Goal: Task Accomplishment & Management: Complete application form

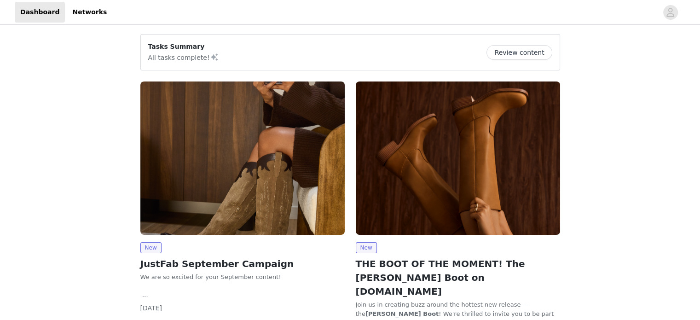
click at [191, 157] on img at bounding box center [242, 157] width 204 height 153
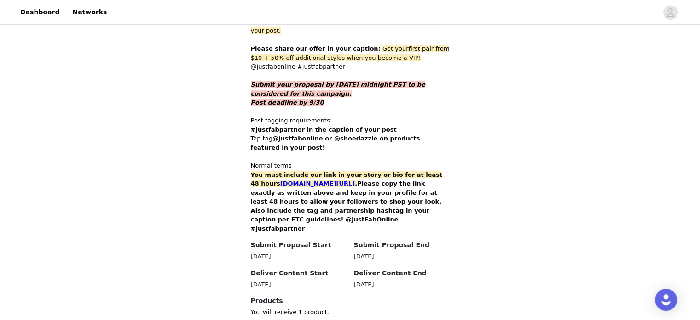
scroll to position [512, 0]
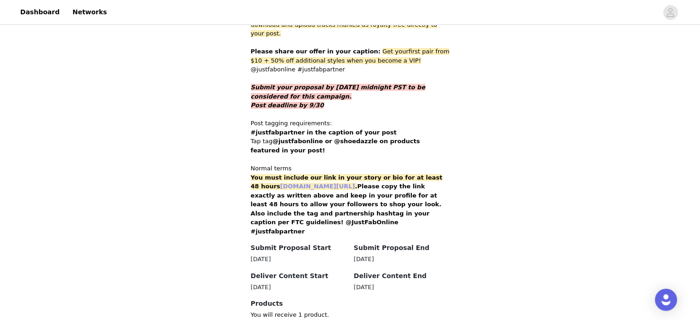
click at [331, 183] on link "[DOMAIN_NAME][URL]" at bounding box center [317, 186] width 75 height 7
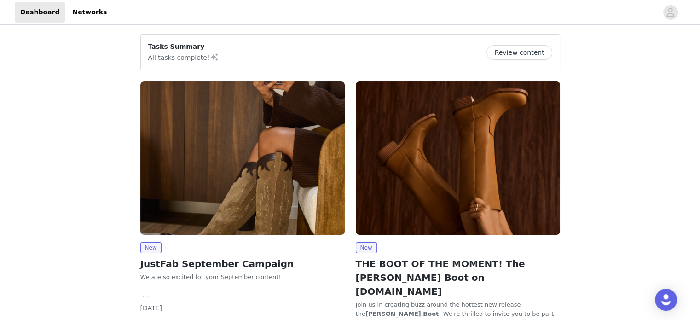
click at [237, 149] on img at bounding box center [242, 157] width 204 height 153
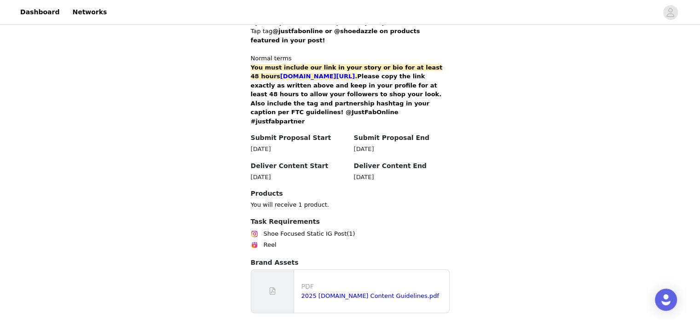
scroll to position [506, 0]
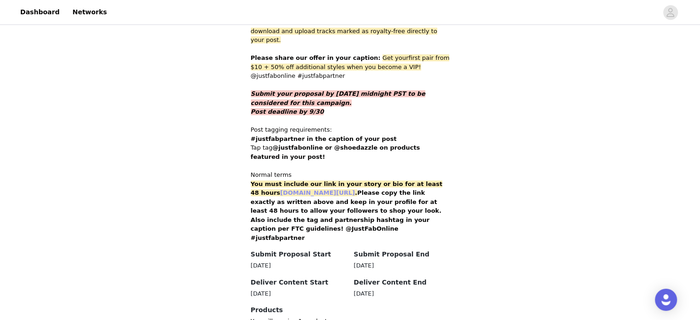
click at [334, 189] on link "[DOMAIN_NAME][URL]" at bounding box center [317, 192] width 75 height 7
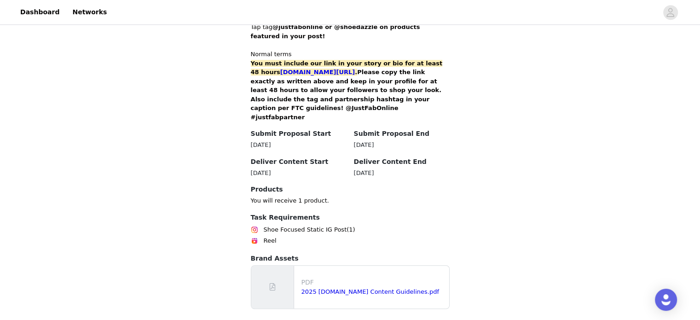
scroll to position [650, 0]
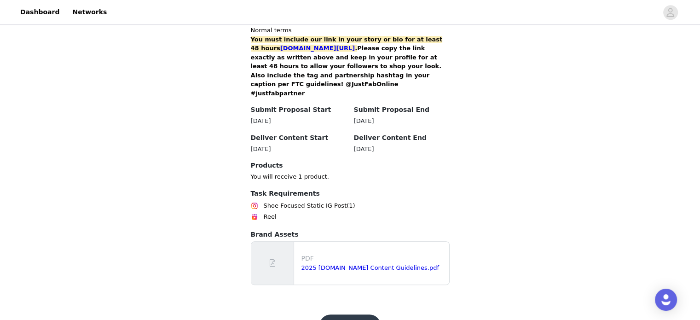
click at [354, 314] on button "Get Started" at bounding box center [349, 325] width 61 height 22
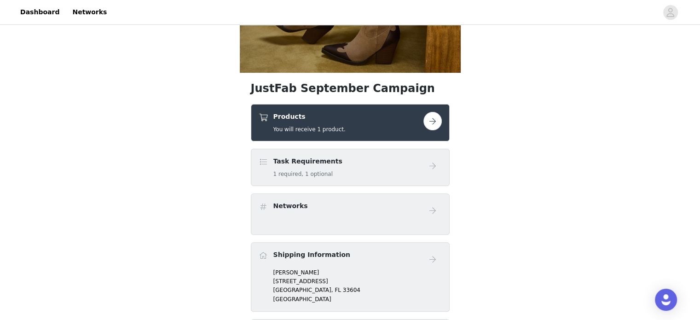
scroll to position [211, 0]
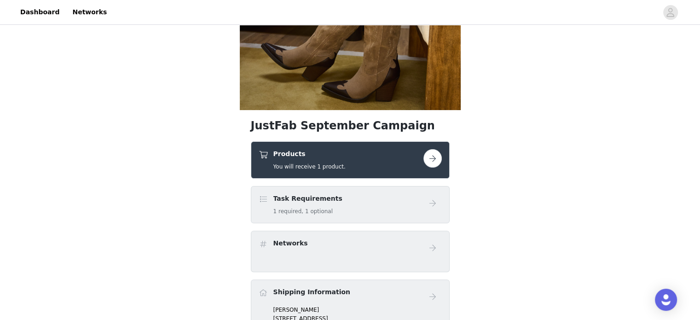
click at [431, 162] on button "button" at bounding box center [432, 158] width 18 height 18
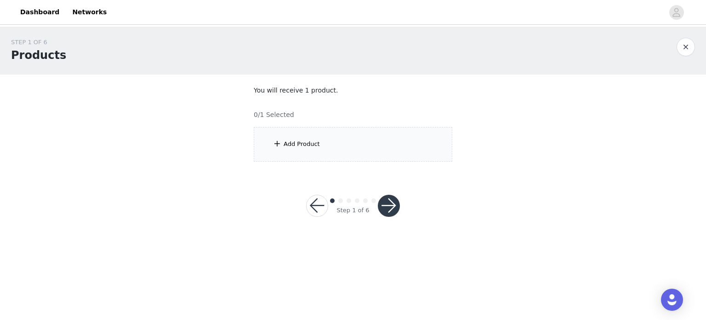
click at [307, 137] on div "Add Product" at bounding box center [353, 144] width 199 height 34
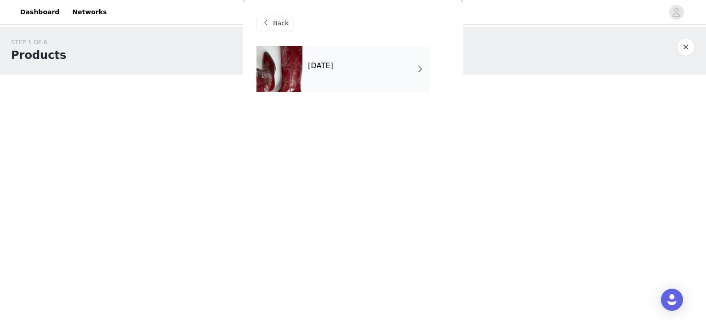
click at [364, 68] on div "September 2025" at bounding box center [367, 69] width 128 height 46
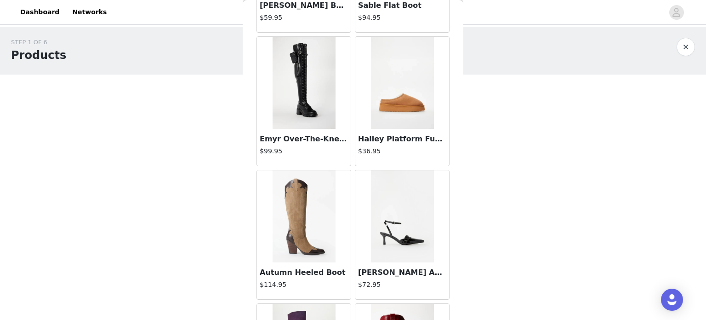
scroll to position [339, 0]
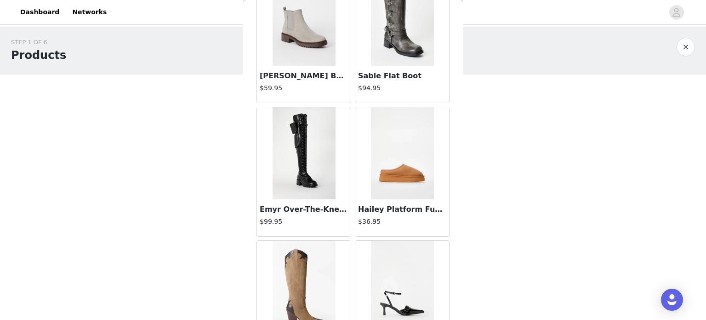
click at [305, 167] on img at bounding box center [304, 153] width 63 height 92
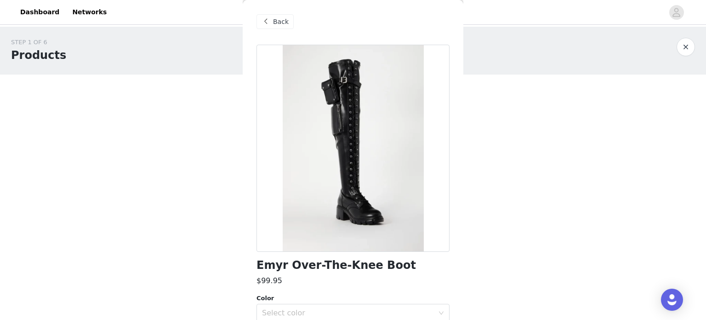
scroll to position [0, 0]
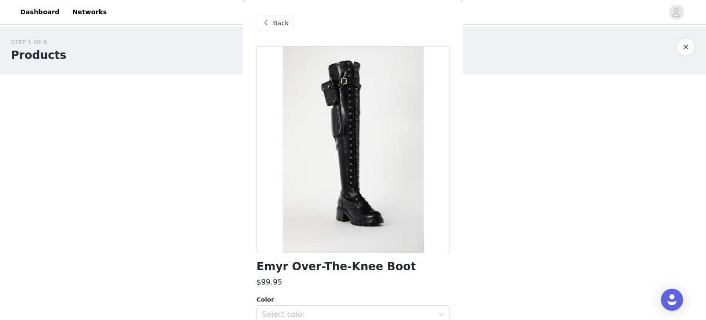
click at [265, 25] on span at bounding box center [265, 22] width 11 height 11
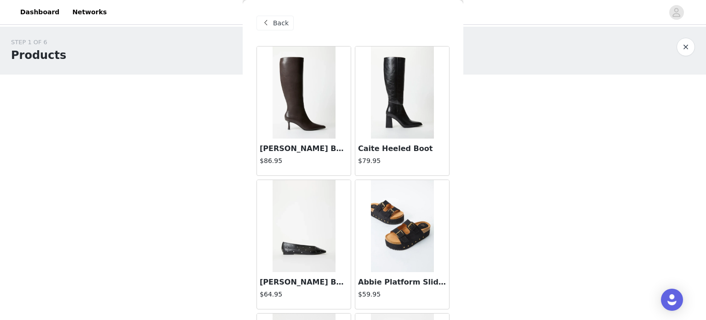
click at [285, 116] on img at bounding box center [304, 92] width 63 height 92
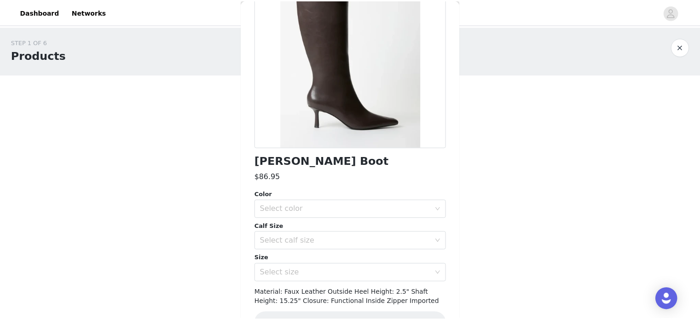
scroll to position [131, 0]
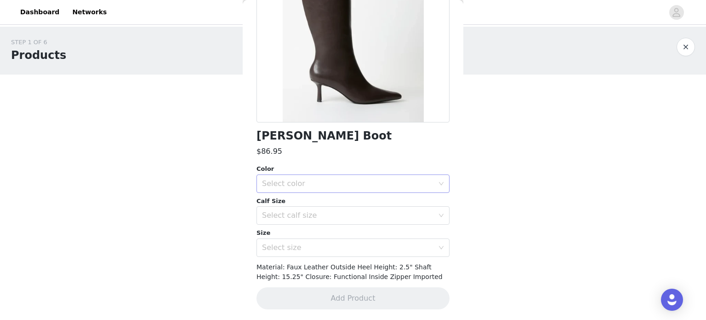
click at [321, 185] on div "Select color" at bounding box center [348, 183] width 172 height 9
click at [323, 205] on li "Cacao Brown" at bounding box center [350, 203] width 186 height 15
click at [323, 217] on div "Select calf size" at bounding box center [348, 215] width 172 height 9
click at [313, 247] on li "Regular" at bounding box center [350, 250] width 186 height 15
click at [309, 239] on div "Select size" at bounding box center [350, 247] width 176 height 17
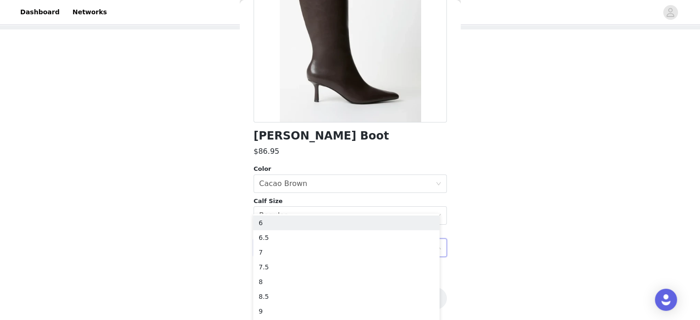
scroll to position [53, 0]
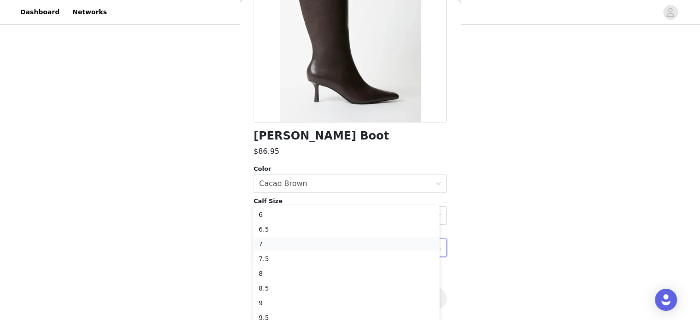
click at [290, 242] on li "7" at bounding box center [346, 243] width 186 height 15
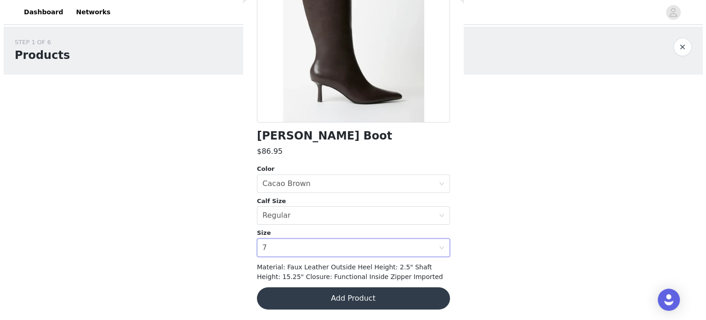
scroll to position [0, 0]
click at [578, 184] on div "STEP 1 OF 6 Products You will receive 1 product. 0/1 Selected Add Product Back …" at bounding box center [353, 133] width 706 height 212
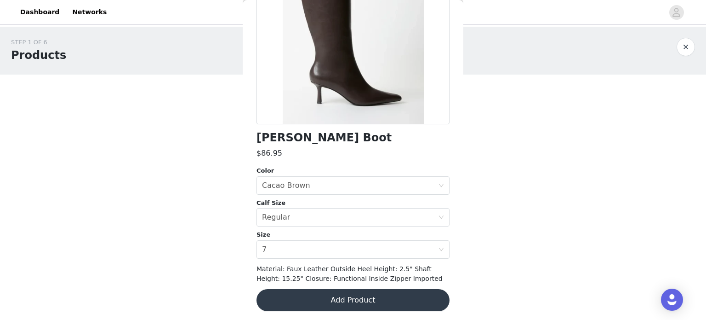
scroll to position [131, 0]
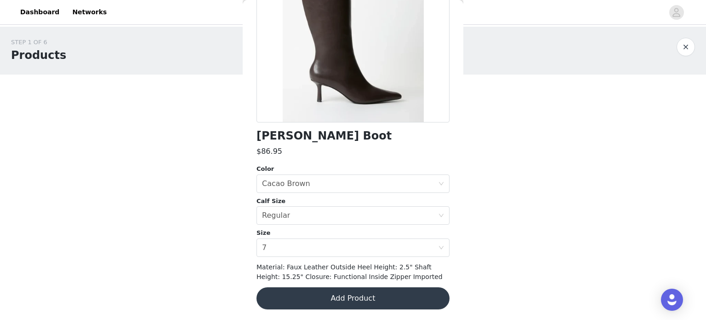
drag, startPoint x: 374, startPoint y: 134, endPoint x: 252, endPoint y: 137, distance: 122.4
click at [252, 137] on div "Back Emilia Stiletto Boot $86.95 Color Select color Cacao Brown Calf Size Selec…" at bounding box center [353, 160] width 221 height 320
copy h1 "Emilia Stiletto Boot"
click at [328, 293] on button "Add Product" at bounding box center [353, 298] width 193 height 22
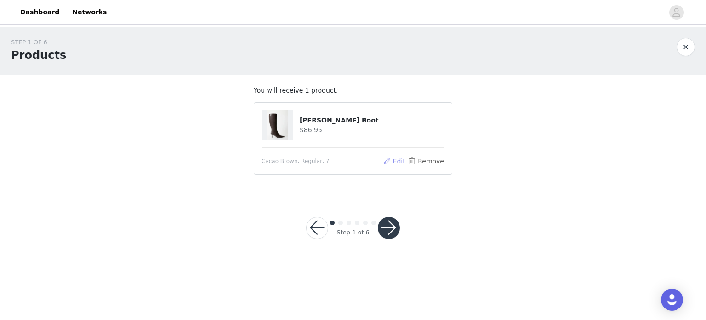
click at [400, 161] on button "Edit" at bounding box center [394, 160] width 23 height 11
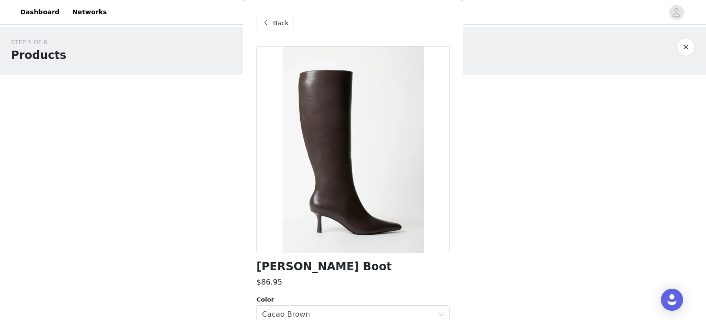
click at [277, 27] on span "Back" at bounding box center [281, 23] width 16 height 10
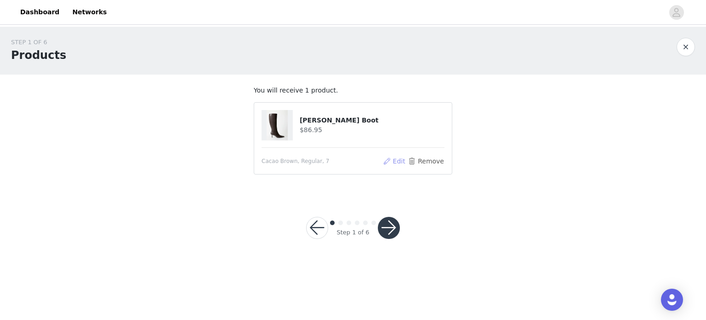
click at [398, 161] on button "Edit" at bounding box center [394, 160] width 23 height 11
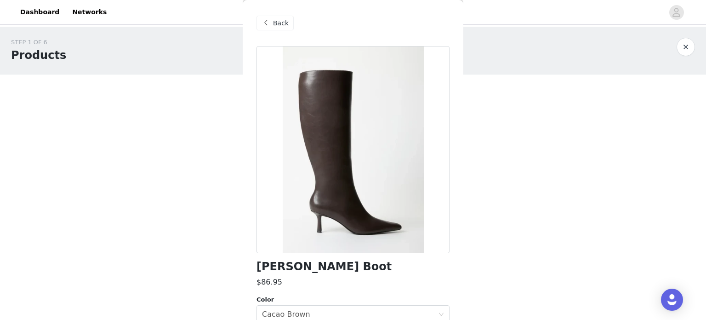
click at [277, 24] on span "Back" at bounding box center [281, 23] width 16 height 10
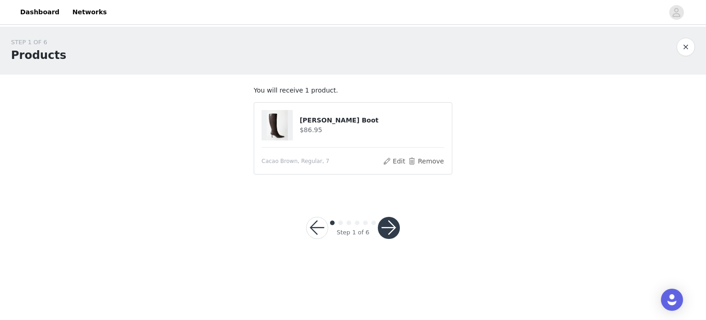
click at [446, 160] on article "Emilia Stiletto Boot $86.95 Cacao Brown, Regular, 7 Edit Remove" at bounding box center [353, 138] width 199 height 72
click at [429, 160] on button "Remove" at bounding box center [426, 160] width 37 height 11
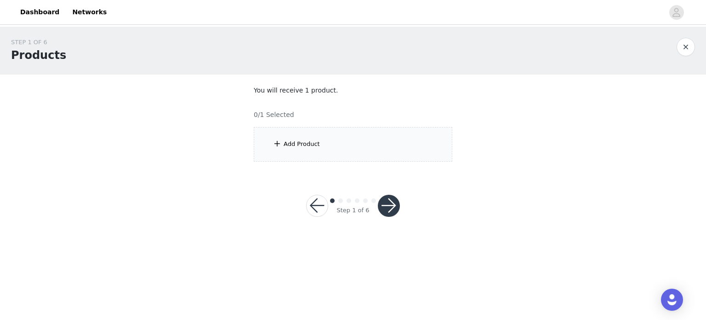
click at [334, 151] on div "Add Product" at bounding box center [353, 144] width 199 height 34
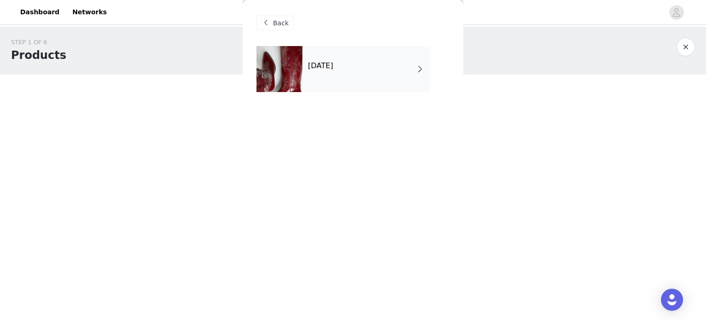
click at [379, 76] on div "September 2025" at bounding box center [367, 69] width 128 height 46
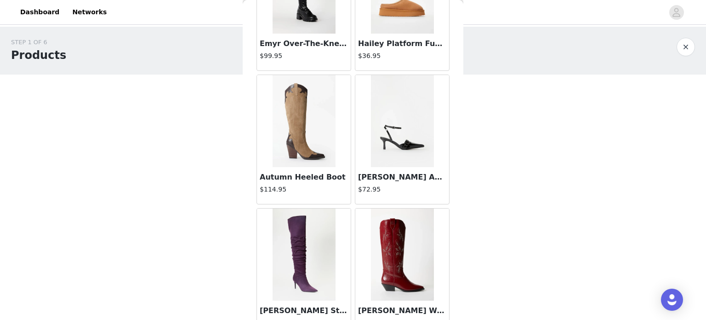
scroll to position [506, 0]
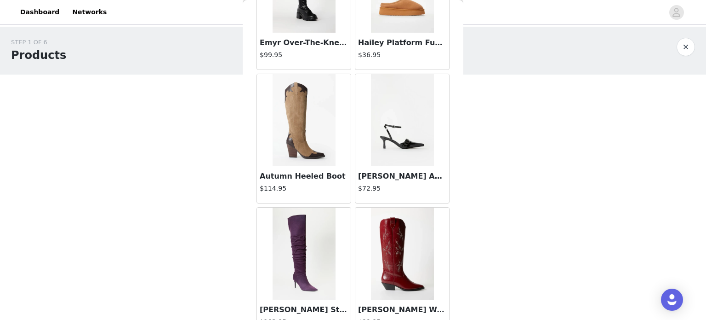
click at [690, 49] on button "button" at bounding box center [686, 47] width 18 height 18
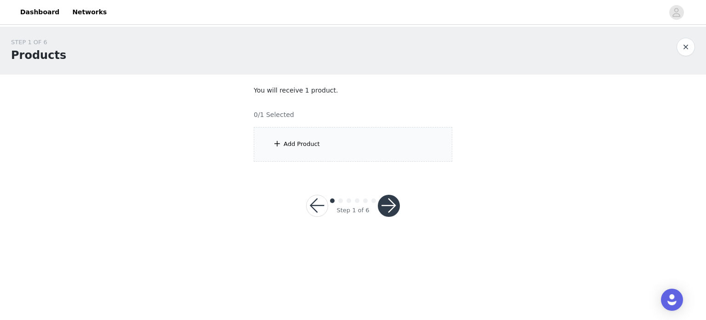
click at [338, 143] on div "Add Product" at bounding box center [353, 144] width 199 height 34
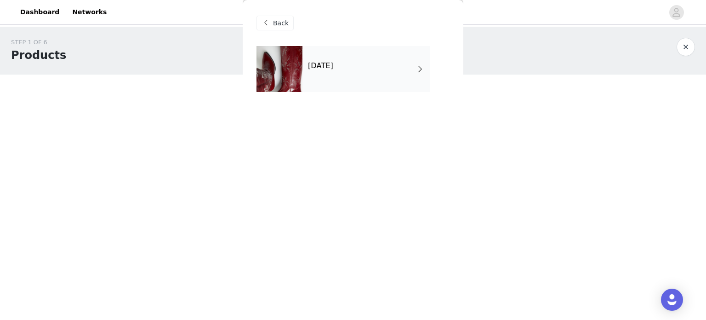
click at [315, 68] on h4 "September 2025" at bounding box center [320, 66] width 25 height 8
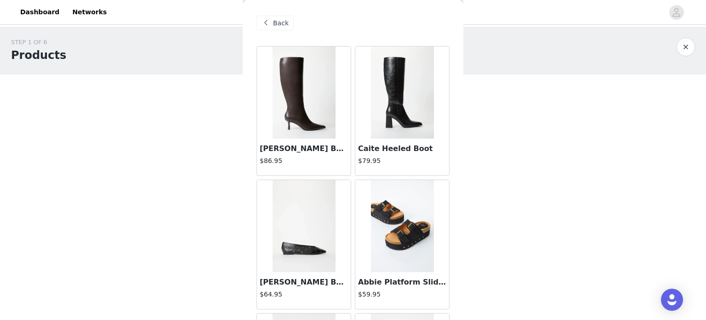
click at [315, 68] on img at bounding box center [304, 92] width 63 height 92
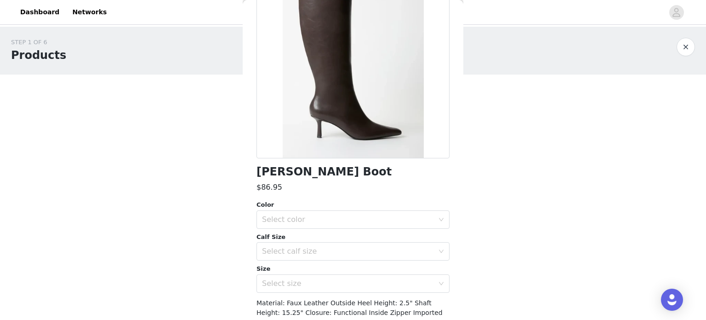
scroll to position [131, 0]
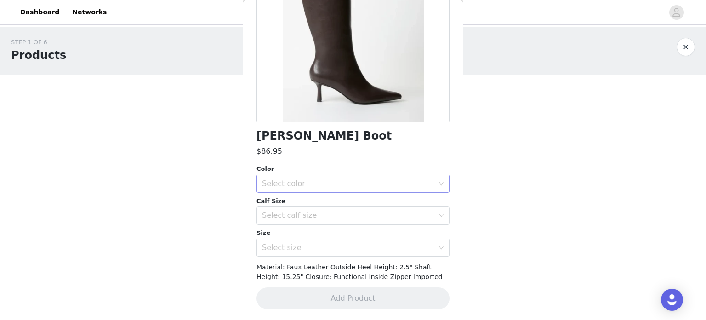
click at [322, 185] on div "Select color" at bounding box center [348, 183] width 172 height 9
click at [320, 204] on li "Cacao Brown" at bounding box center [350, 203] width 186 height 15
click at [321, 221] on div "Select calf size" at bounding box center [350, 214] width 176 height 17
click at [315, 251] on li "Regular" at bounding box center [350, 250] width 186 height 15
click at [346, 218] on div "Select calf size Regular" at bounding box center [350, 214] width 176 height 17
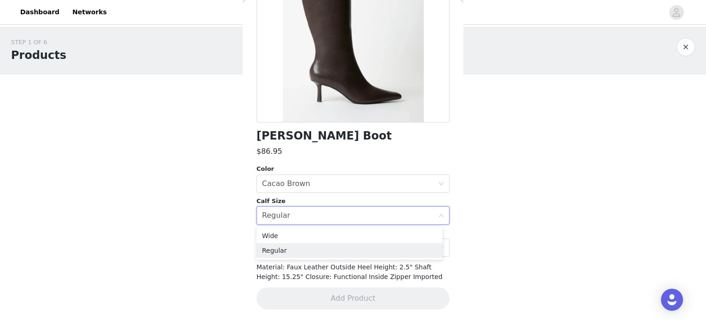
click at [455, 246] on div "Back Emilia Stiletto Boot $86.95 Color Select color Cacao Brown Calf Size Selec…" at bounding box center [353, 160] width 221 height 320
click at [344, 250] on div "Select size" at bounding box center [348, 247] width 172 height 9
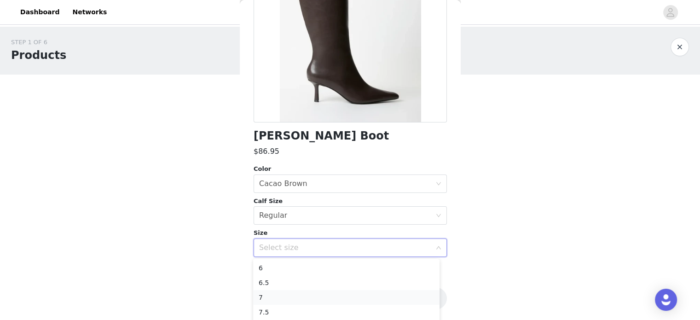
click at [319, 299] on li "7" at bounding box center [346, 297] width 186 height 15
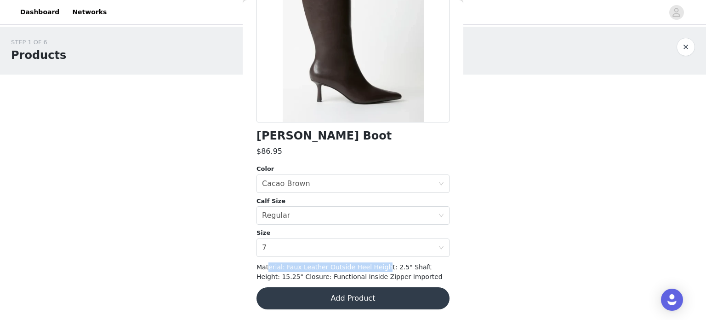
drag, startPoint x: 268, startPoint y: 265, endPoint x: 374, endPoint y: 267, distance: 106.3
click at [374, 267] on span "Material: Faux Leather Outside Heel Height: 2.5" Shaft Height: 15.25" Closure: …" at bounding box center [350, 271] width 186 height 17
click at [451, 262] on div "Back Emilia Stiletto Boot $86.95 Color Select color Cacao Brown Calf Size Selec…" at bounding box center [353, 160] width 221 height 320
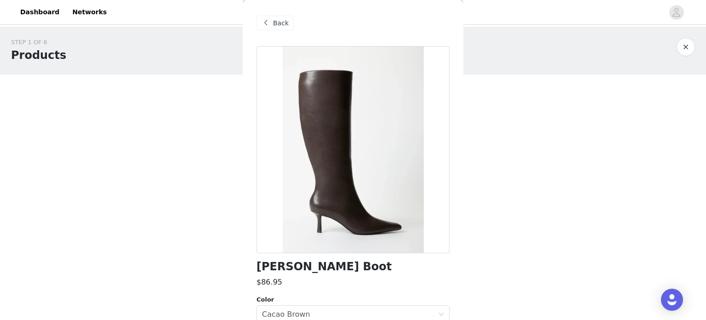
scroll to position [0, 0]
click at [285, 25] on span "Back" at bounding box center [281, 23] width 16 height 10
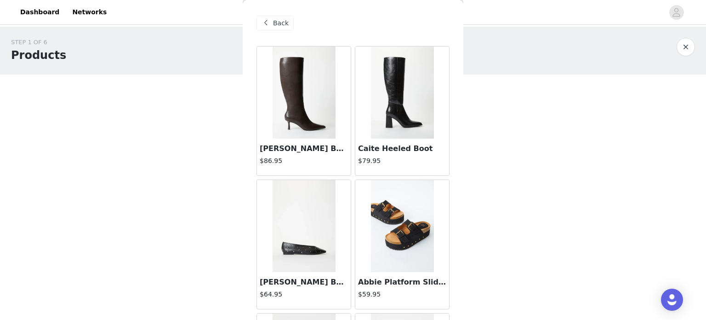
click at [301, 98] on img at bounding box center [304, 92] width 63 height 92
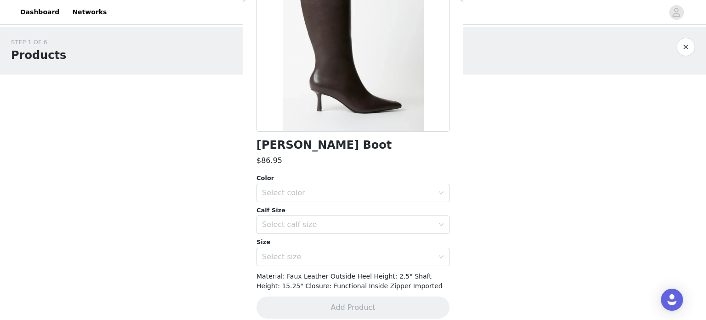
scroll to position [131, 0]
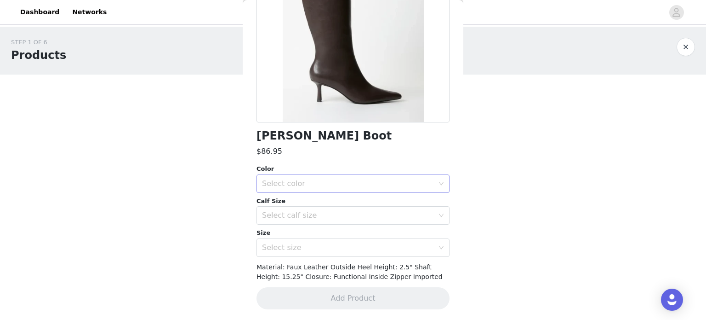
click at [313, 185] on div "Select color" at bounding box center [348, 183] width 172 height 9
click at [317, 206] on li "Cacao Brown" at bounding box center [350, 203] width 186 height 15
click at [311, 222] on div "Select calf size" at bounding box center [350, 214] width 176 height 17
click at [309, 252] on li "Regular" at bounding box center [350, 250] width 186 height 15
click at [309, 252] on div "Select size" at bounding box center [350, 247] width 176 height 17
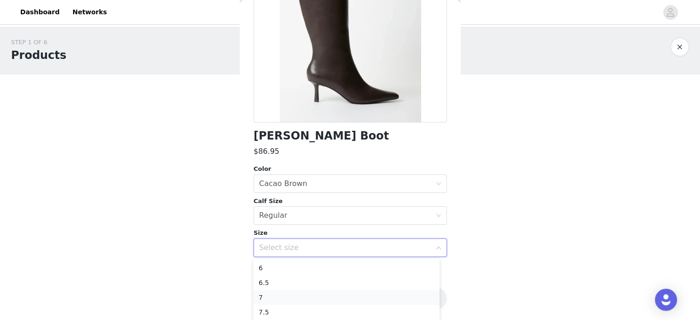
click at [280, 300] on li "7" at bounding box center [346, 297] width 186 height 15
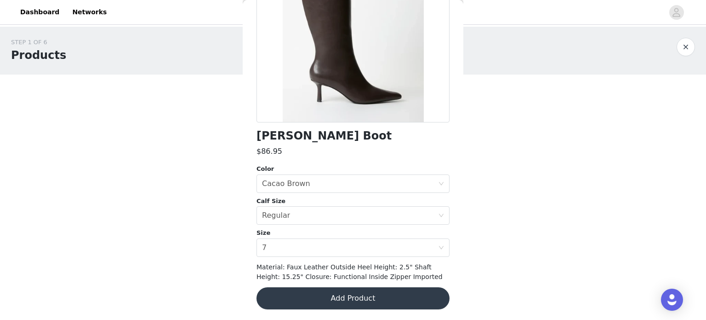
click at [353, 299] on button "Add Product" at bounding box center [353, 298] width 193 height 22
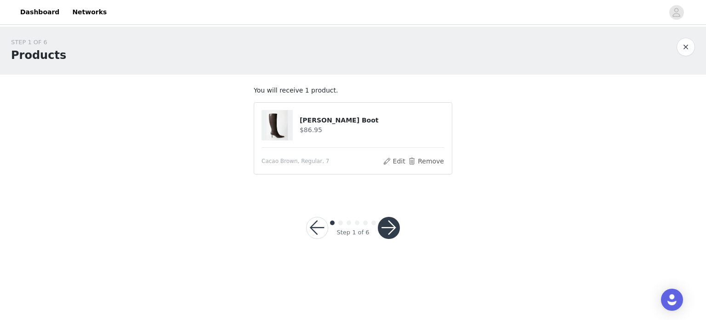
click at [386, 232] on button "button" at bounding box center [389, 228] width 22 height 22
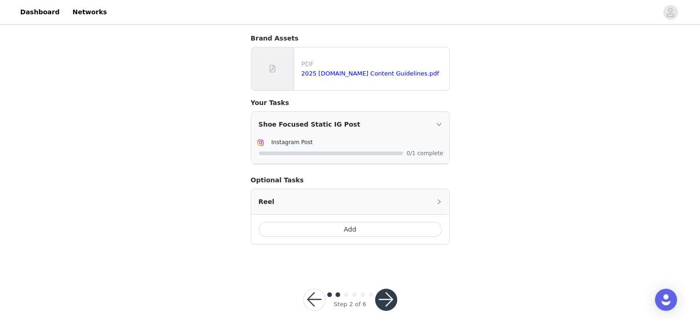
scroll to position [123, 0]
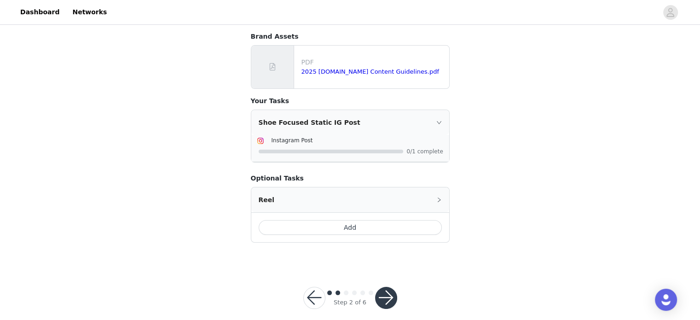
click at [390, 290] on button "button" at bounding box center [386, 298] width 22 height 22
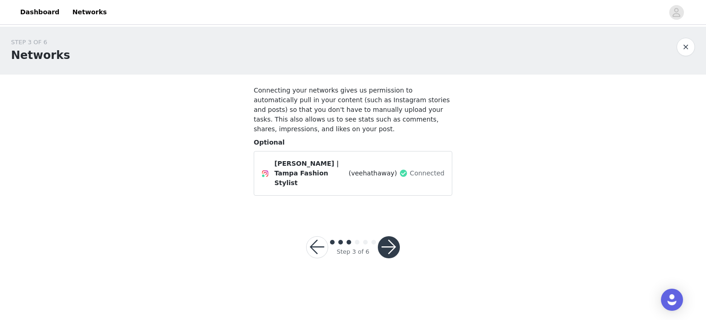
click at [396, 236] on button "button" at bounding box center [389, 247] width 22 height 22
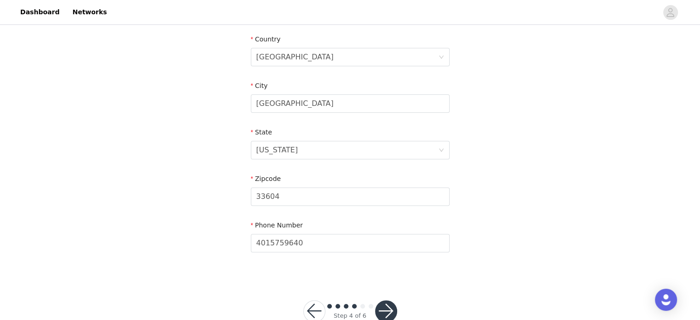
scroll to position [307, 0]
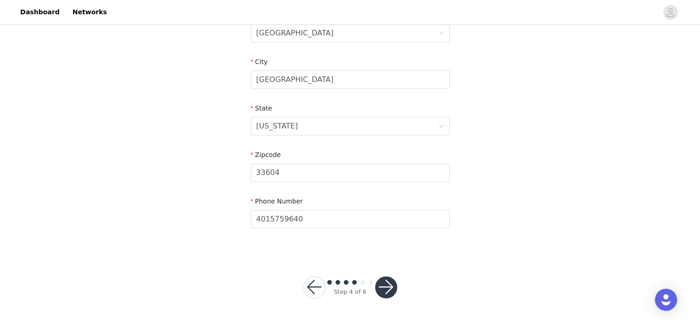
click at [383, 290] on button "button" at bounding box center [386, 287] width 22 height 22
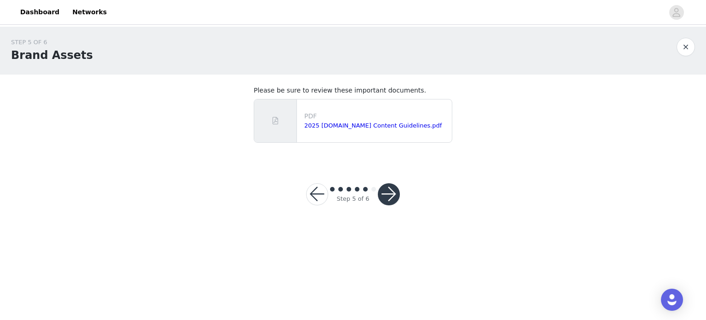
click at [393, 193] on button "button" at bounding box center [389, 194] width 22 height 22
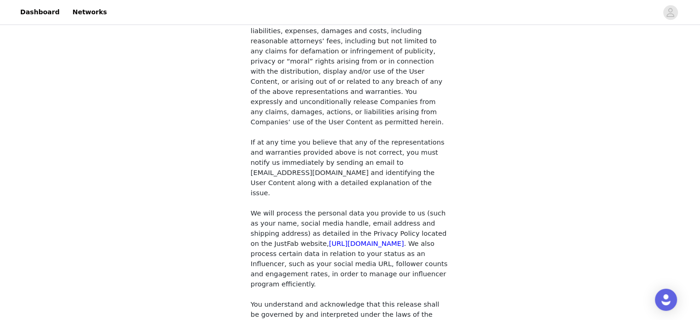
scroll to position [802, 0]
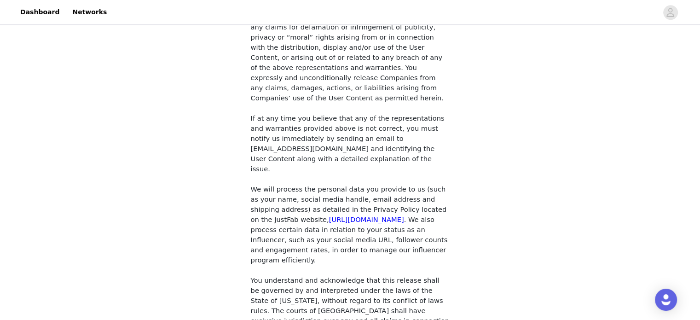
drag, startPoint x: 255, startPoint y: 211, endPoint x: 295, endPoint y: 263, distance: 65.9
checkbox input "true"
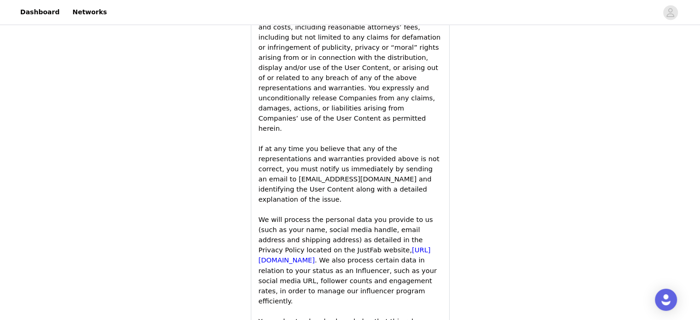
scroll to position [1481, 0]
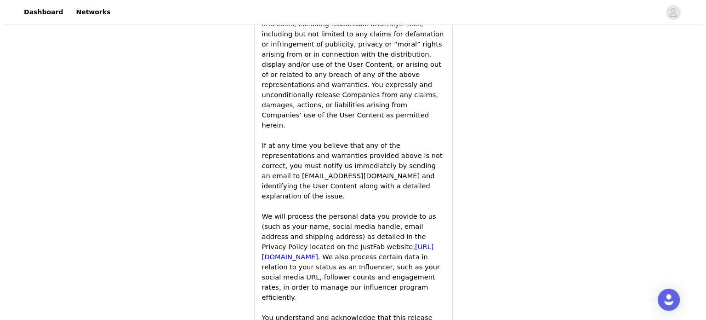
scroll to position [0, 0]
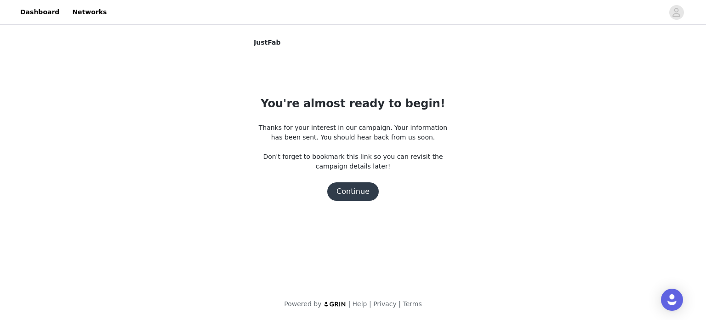
click at [369, 195] on button "Continue" at bounding box center [353, 191] width 52 height 18
